Goal: Task Accomplishment & Management: Use online tool/utility

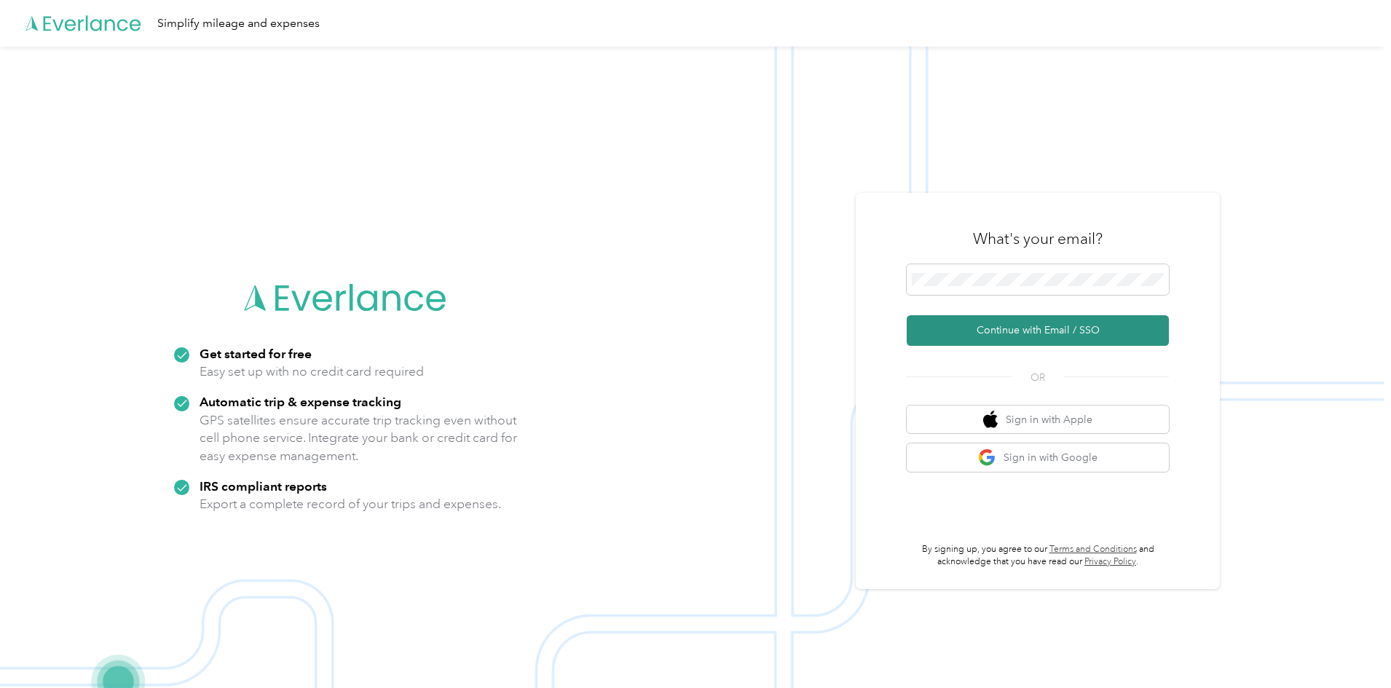
click at [1055, 330] on button "Continue with Email / SSO" at bounding box center [1037, 330] width 262 height 31
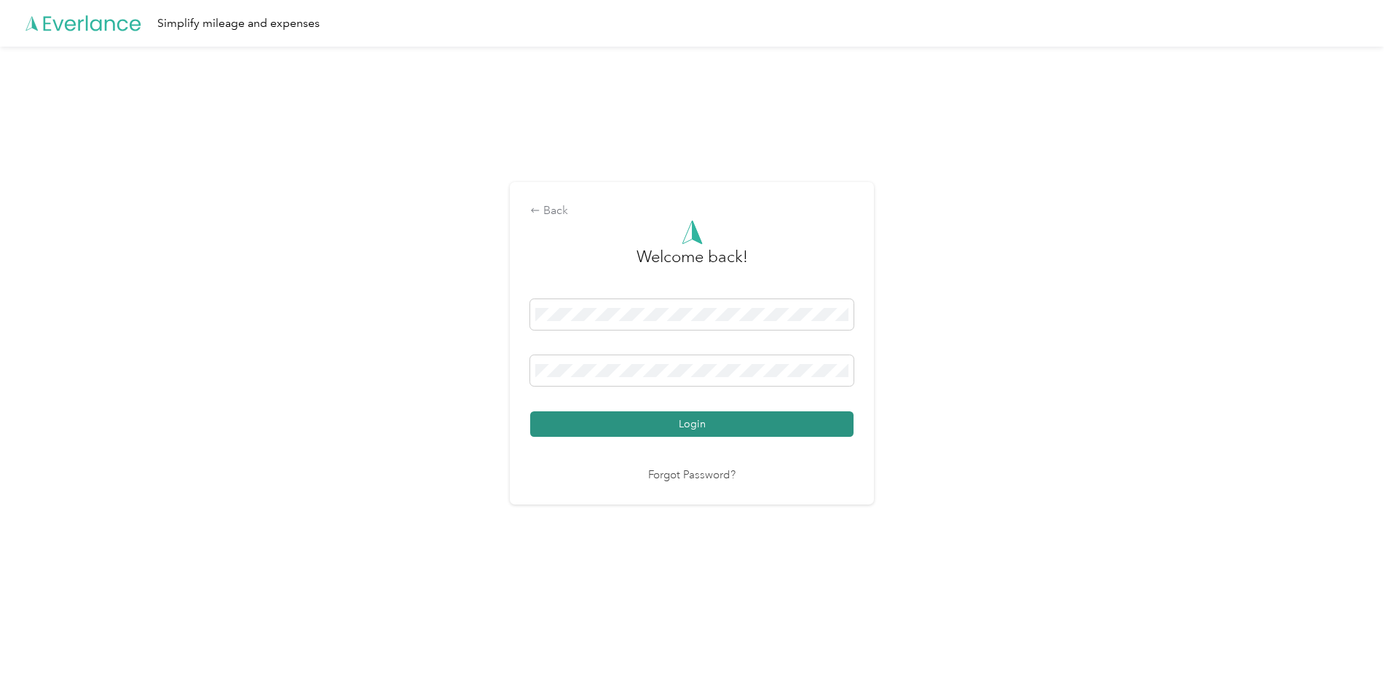
click at [704, 421] on button "Login" at bounding box center [691, 423] width 323 height 25
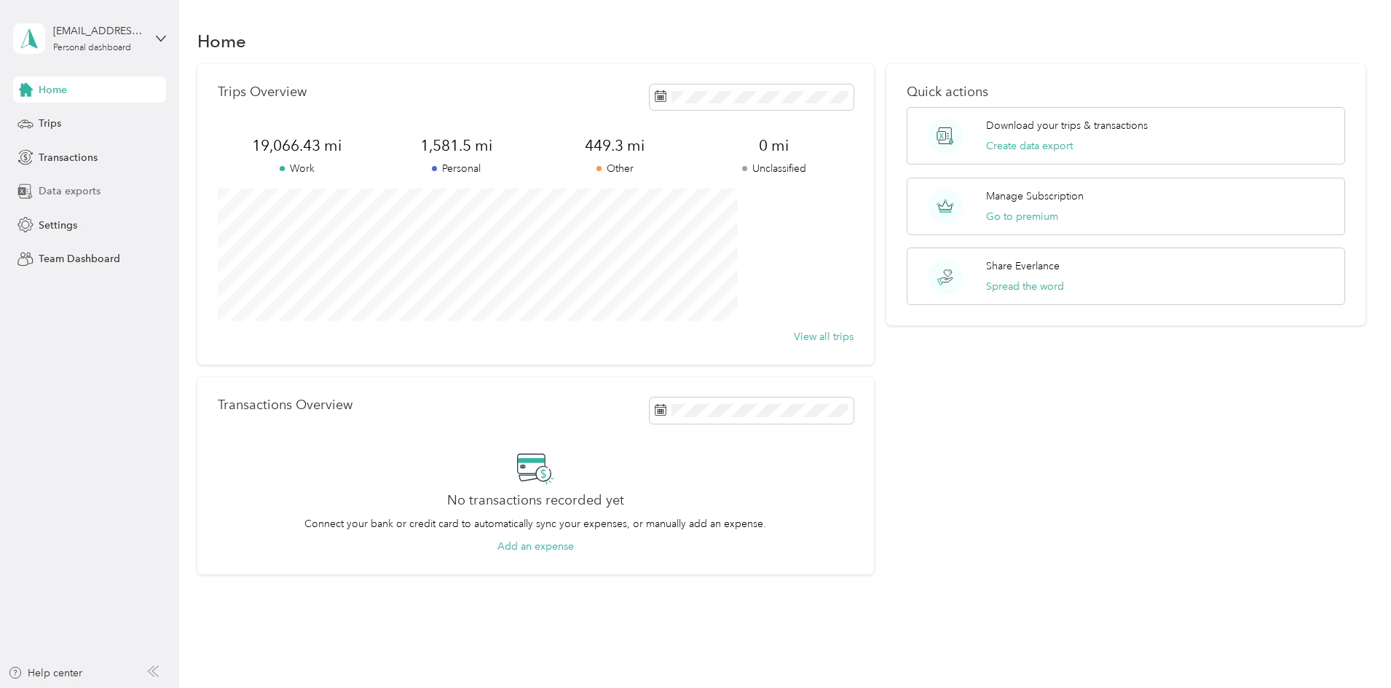
click at [88, 187] on span "Data exports" at bounding box center [70, 190] width 62 height 15
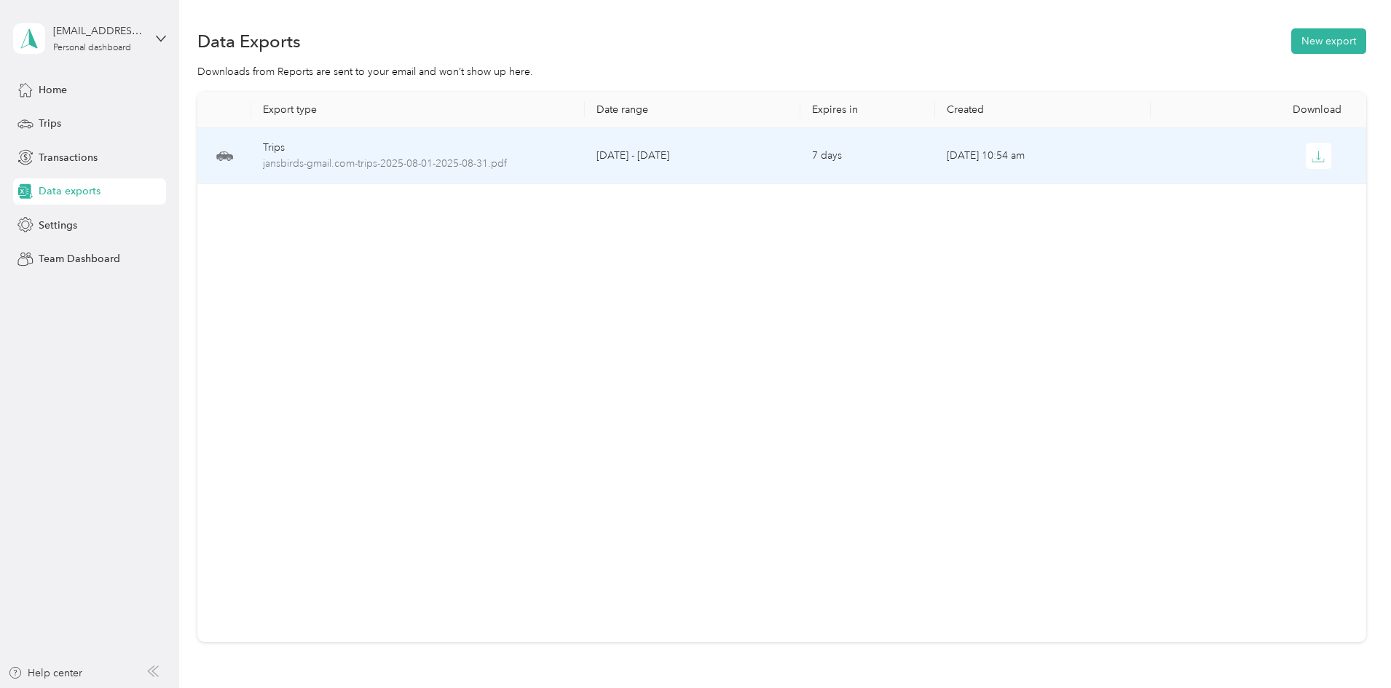
click at [969, 152] on td "[DATE] 10:54 am" at bounding box center [1042, 156] width 215 height 56
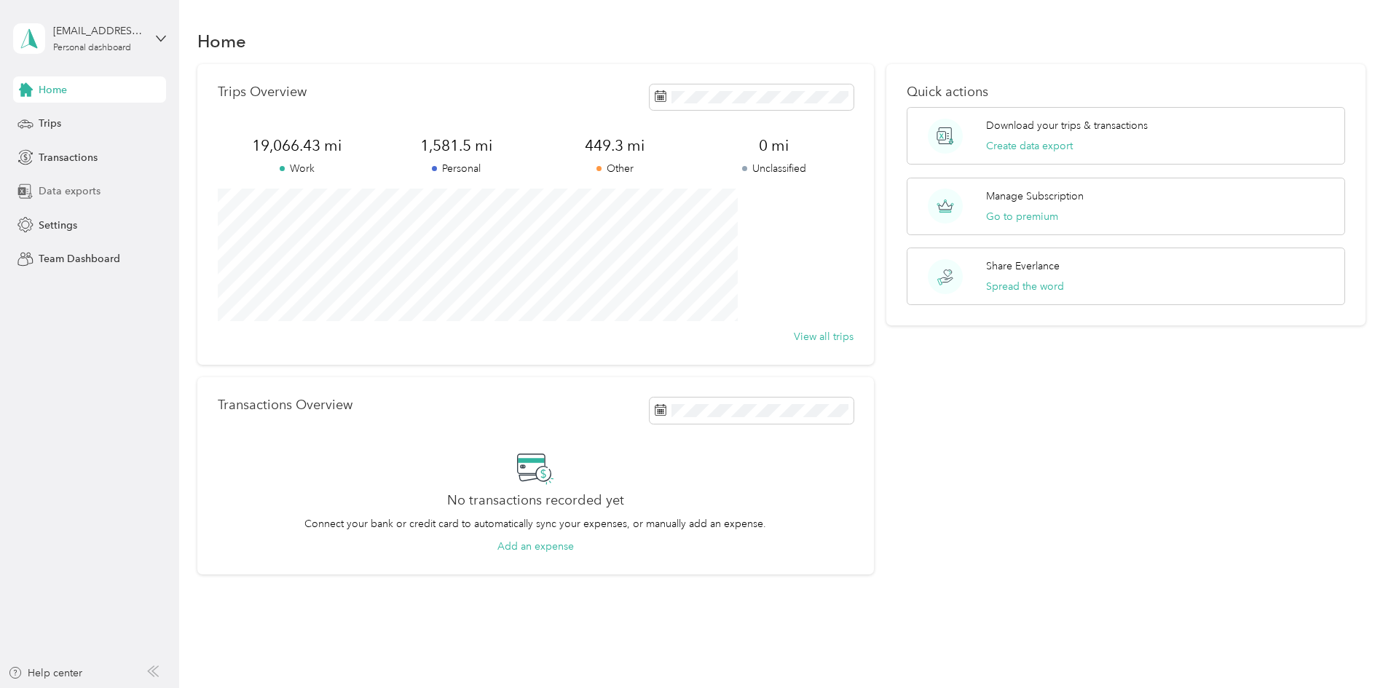
click at [79, 182] on div "Data exports" at bounding box center [89, 191] width 153 height 26
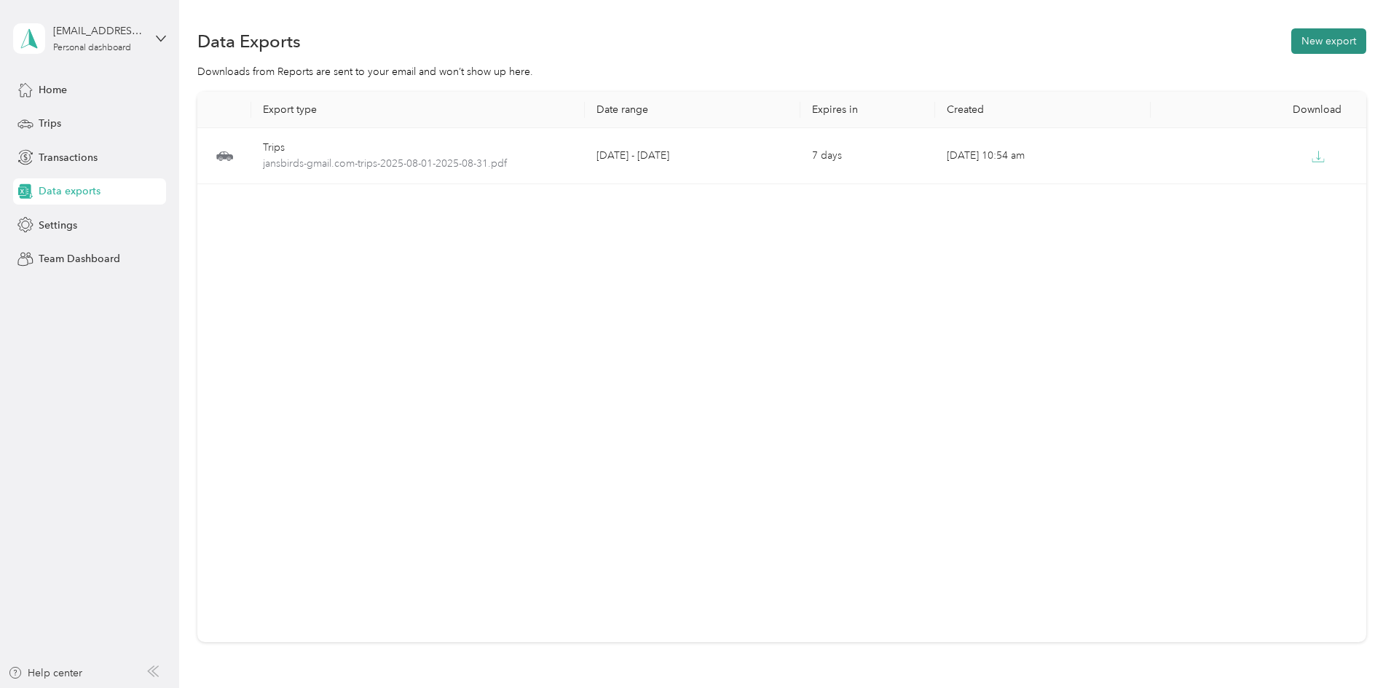
click at [1291, 35] on button "New export" at bounding box center [1328, 40] width 75 height 25
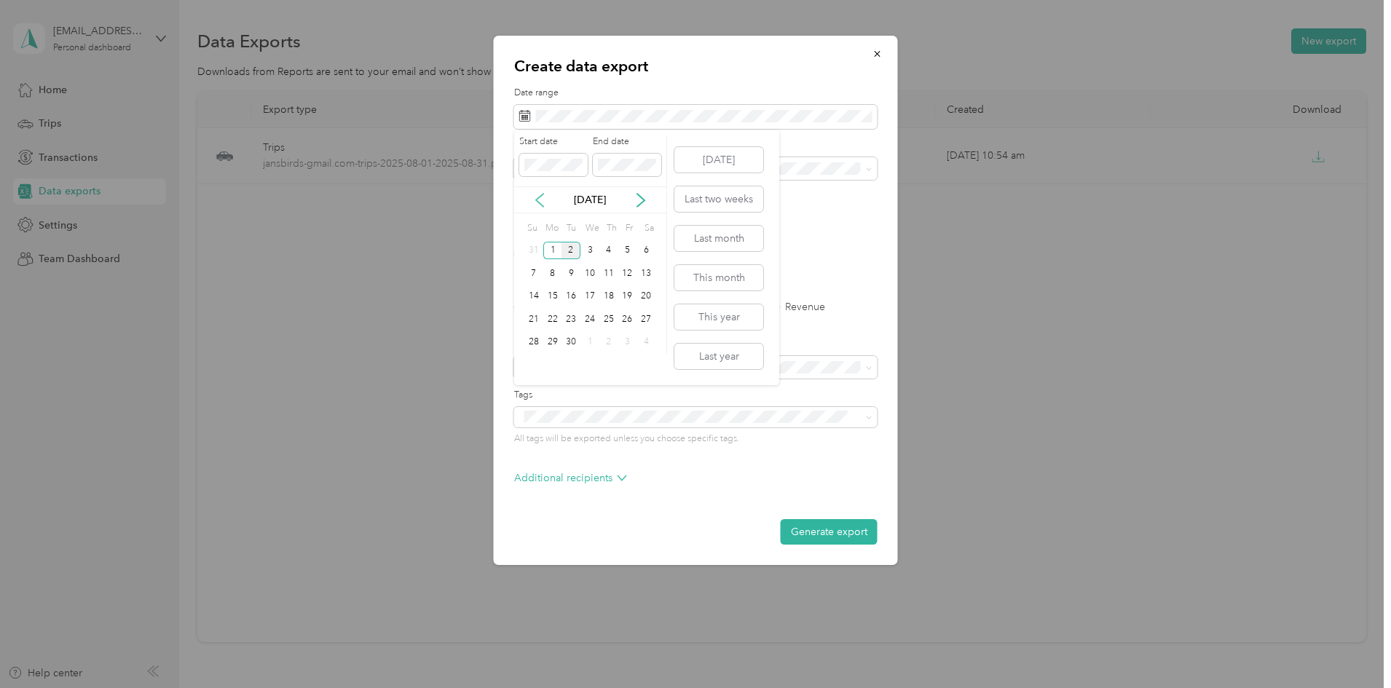
click at [542, 199] on icon at bounding box center [539, 200] width 15 height 15
click at [625, 250] on div "1" at bounding box center [627, 251] width 19 height 18
click at [533, 369] on div "31" at bounding box center [533, 365] width 19 height 18
click at [628, 255] on label "PDF" at bounding box center [636, 254] width 35 height 10
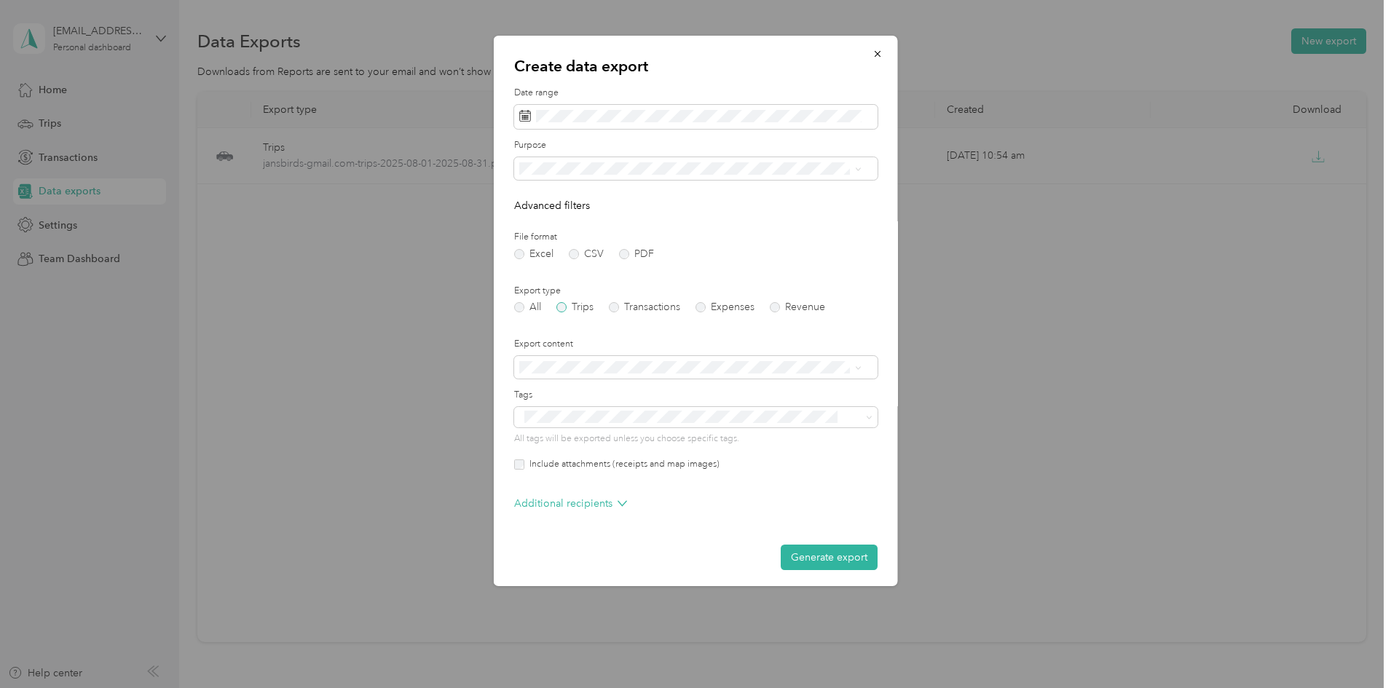
click at [563, 311] on label "Trips" at bounding box center [574, 307] width 37 height 10
click at [560, 224] on li "Work" at bounding box center [690, 217] width 352 height 25
click at [657, 390] on div "Summary only" at bounding box center [690, 391] width 332 height 15
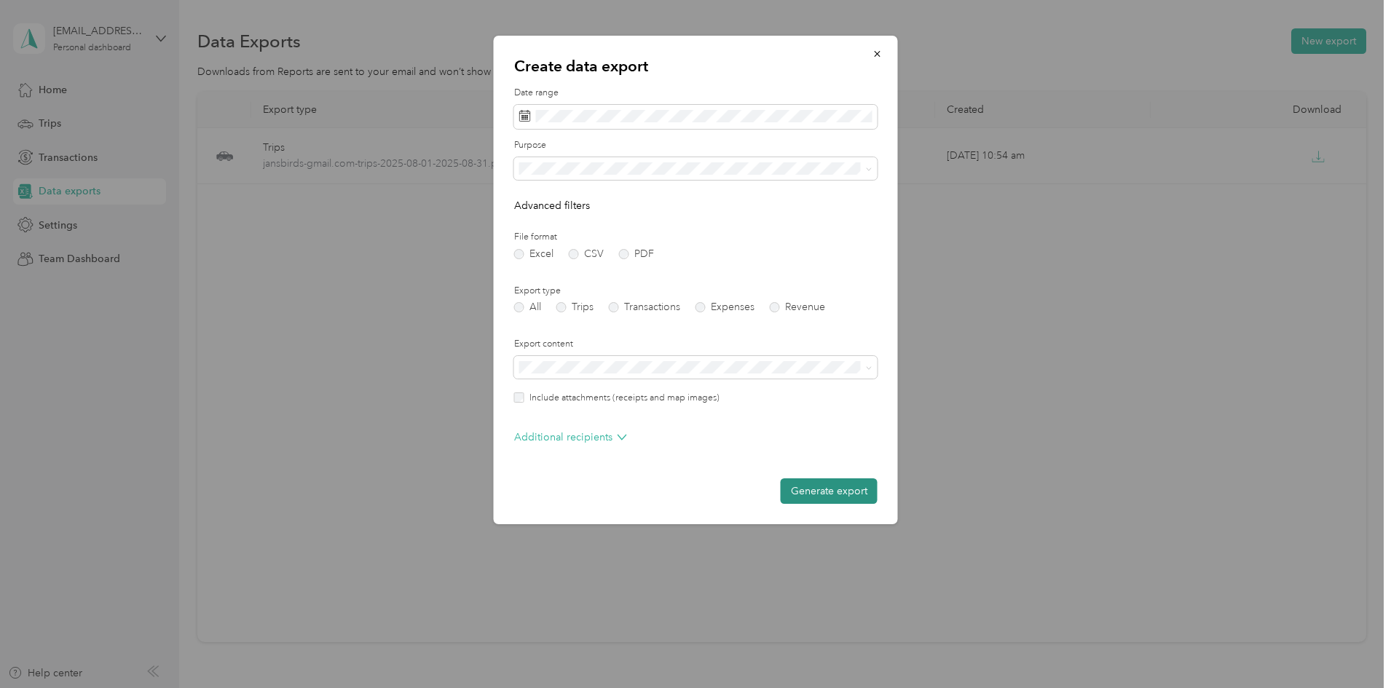
click at [821, 487] on button "Generate export" at bounding box center [828, 490] width 97 height 25
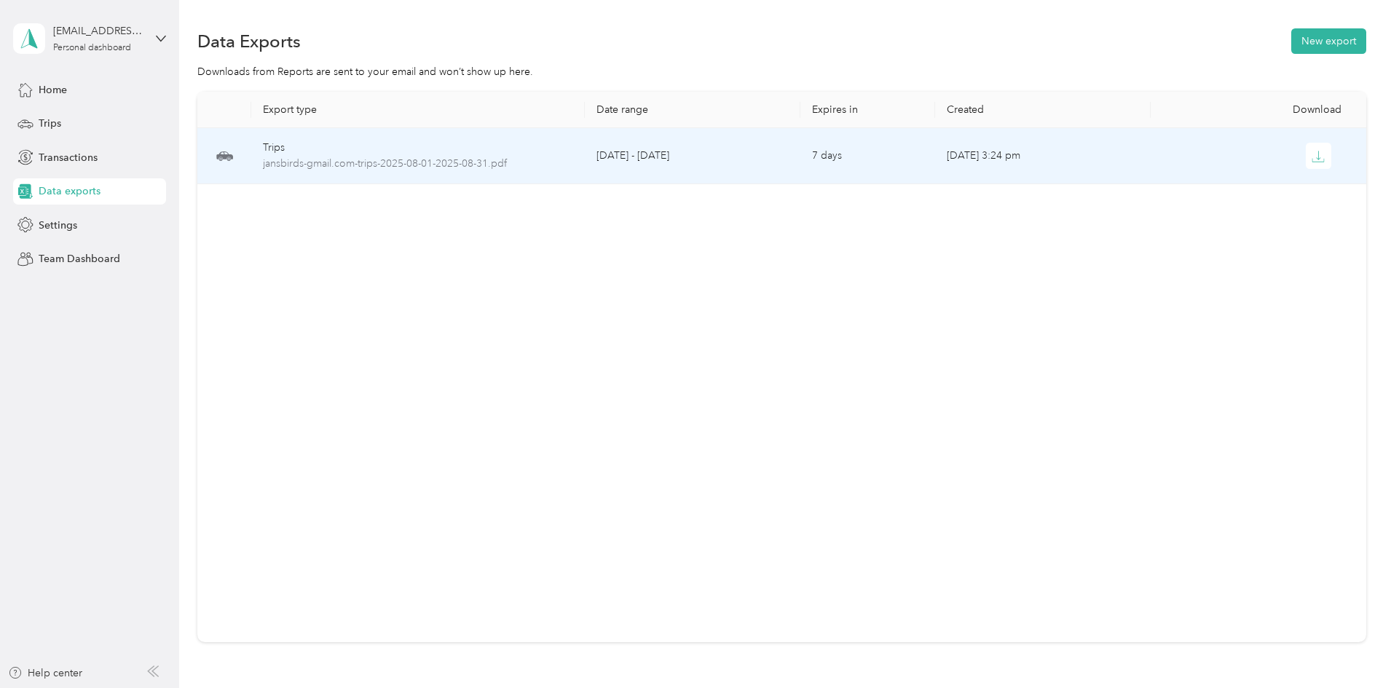
click at [1002, 154] on td "[DATE] 3:24 pm" at bounding box center [1042, 156] width 215 height 56
click at [1311, 154] on icon "button" at bounding box center [1317, 156] width 13 height 13
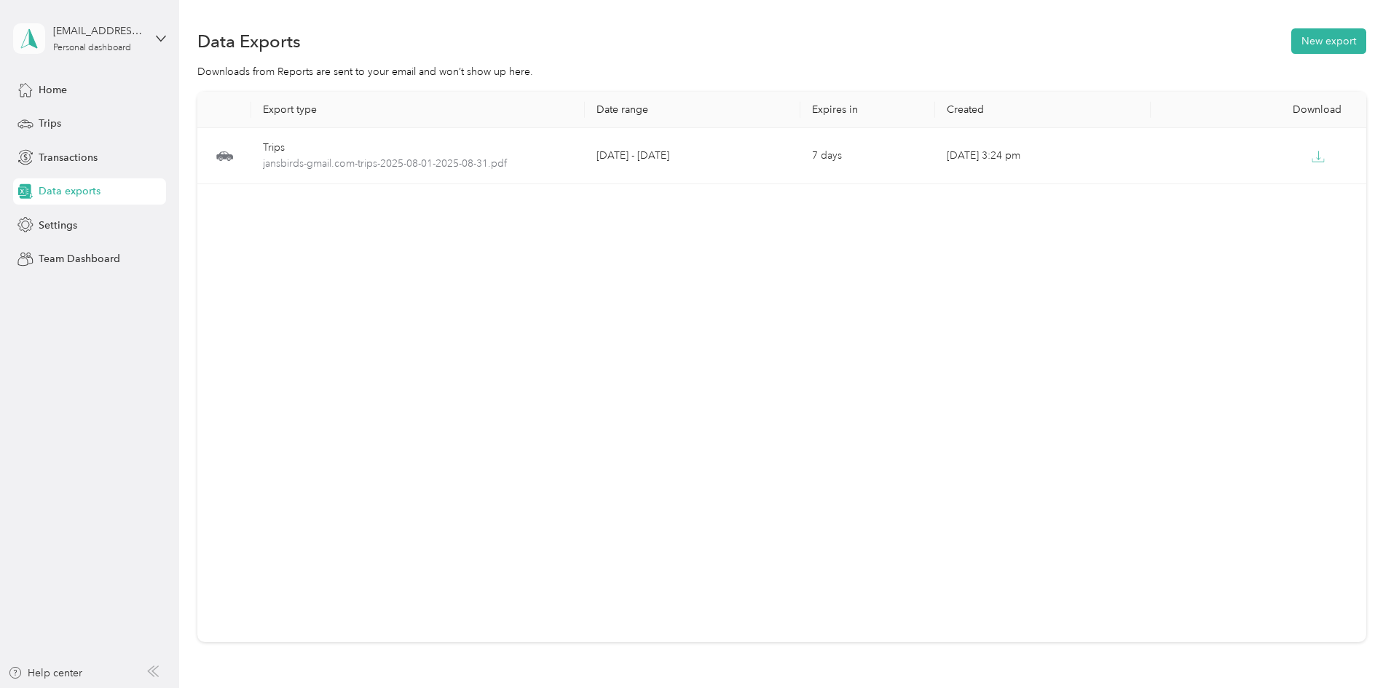
click at [30, 47] on icon at bounding box center [29, 38] width 22 height 20
click at [42, 119] on div "Log out" at bounding box center [54, 111] width 56 height 15
